Goal: Task Accomplishment & Management: Manage account settings

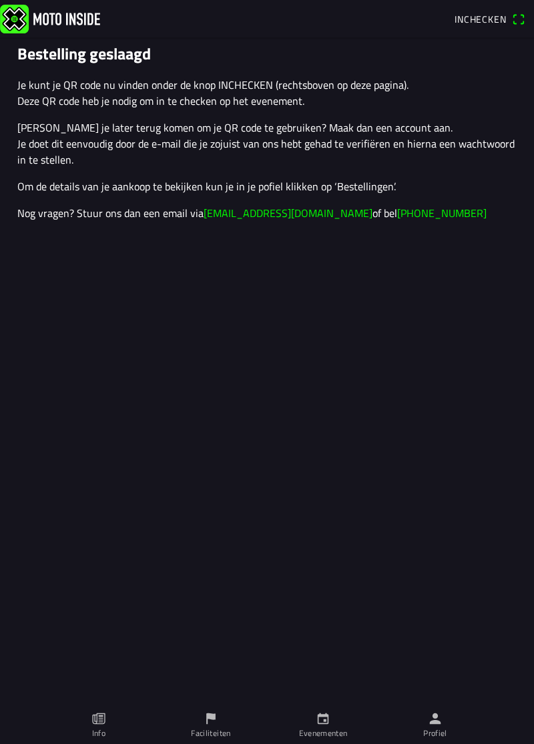
click at [440, 725] on icon "person" at bounding box center [435, 718] width 15 height 15
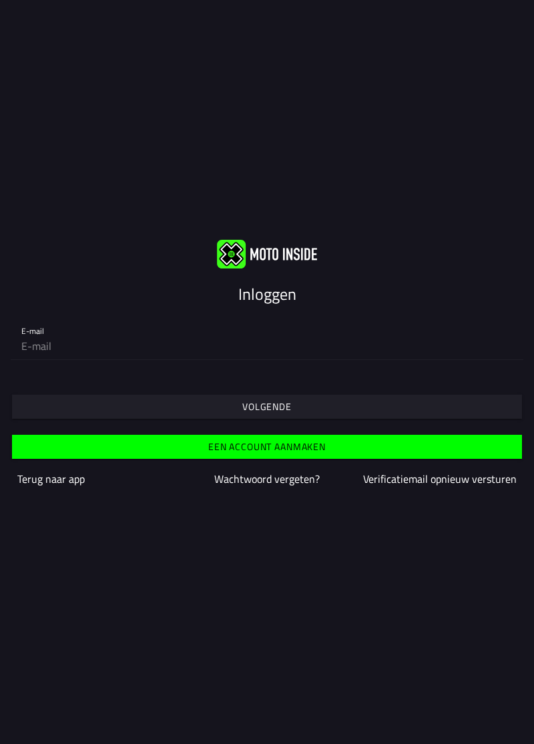
click at [41, 346] on input "email" at bounding box center [266, 346] width 491 height 27
type input "[PERSON_NAME]"
type input "[EMAIL_ADDRESS][DOMAIN_NAME]"
click at [73, 414] on span "Volgende" at bounding box center [266, 407] width 489 height 24
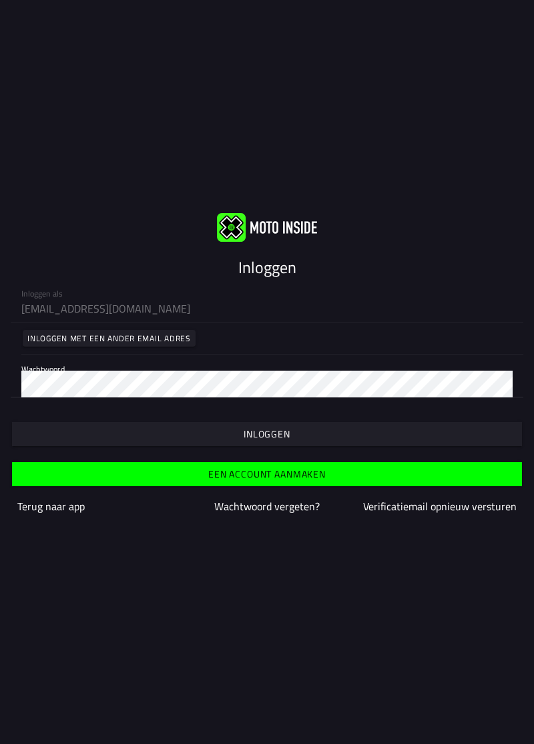
click at [105, 437] on span "button" at bounding box center [266, 434] width 489 height 24
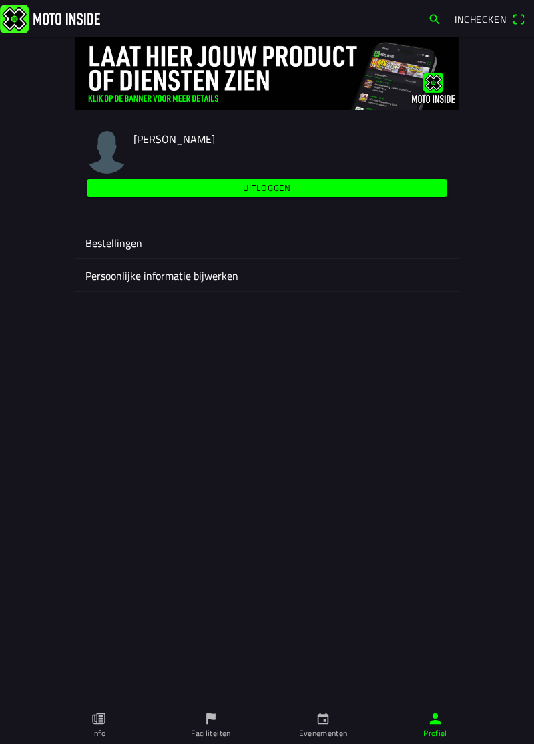
click at [76, 247] on button "Bestellingen" at bounding box center [267, 242] width 385 height 33
